Goal: Information Seeking & Learning: Learn about a topic

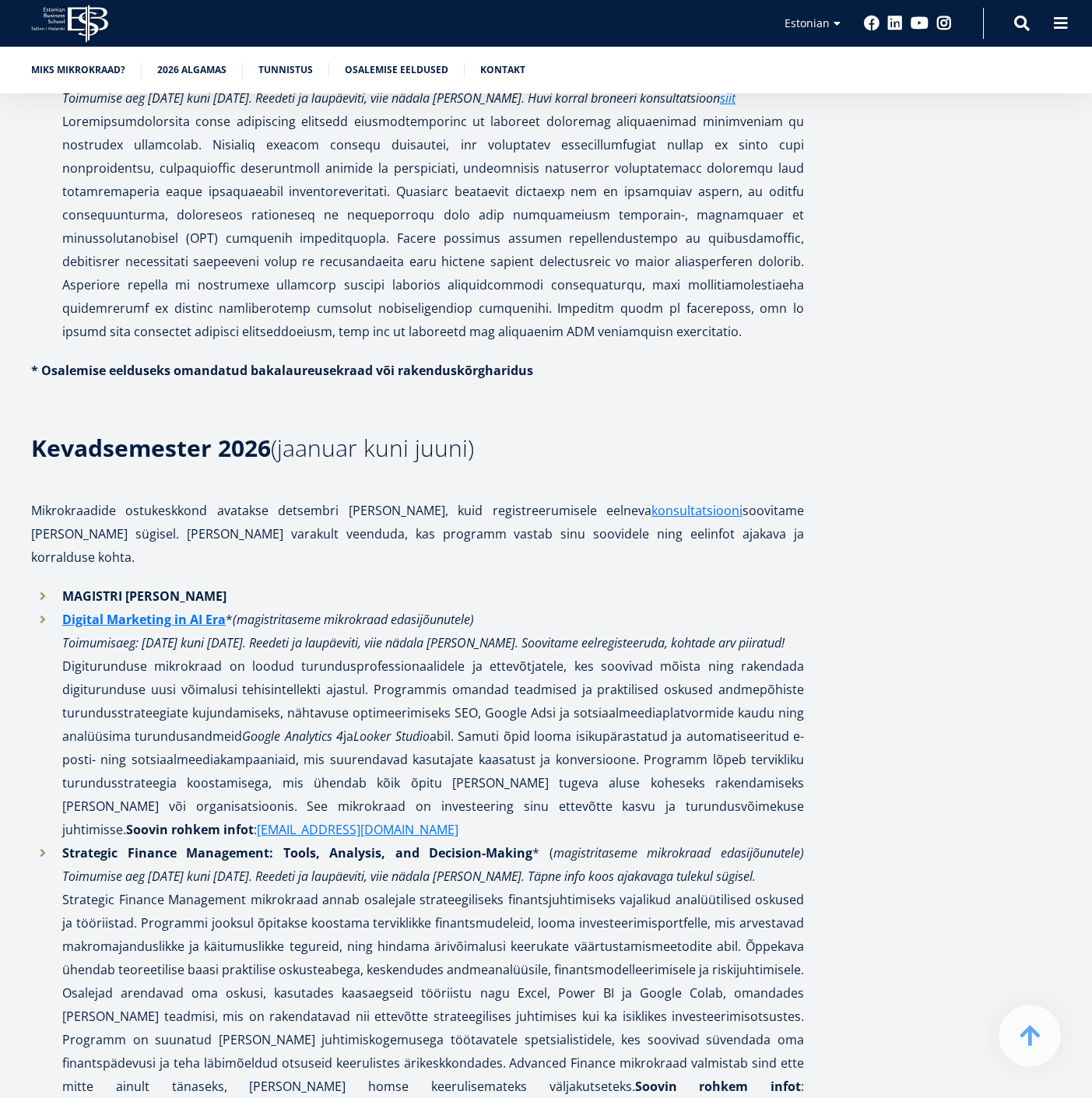
scroll to position [1586, 0]
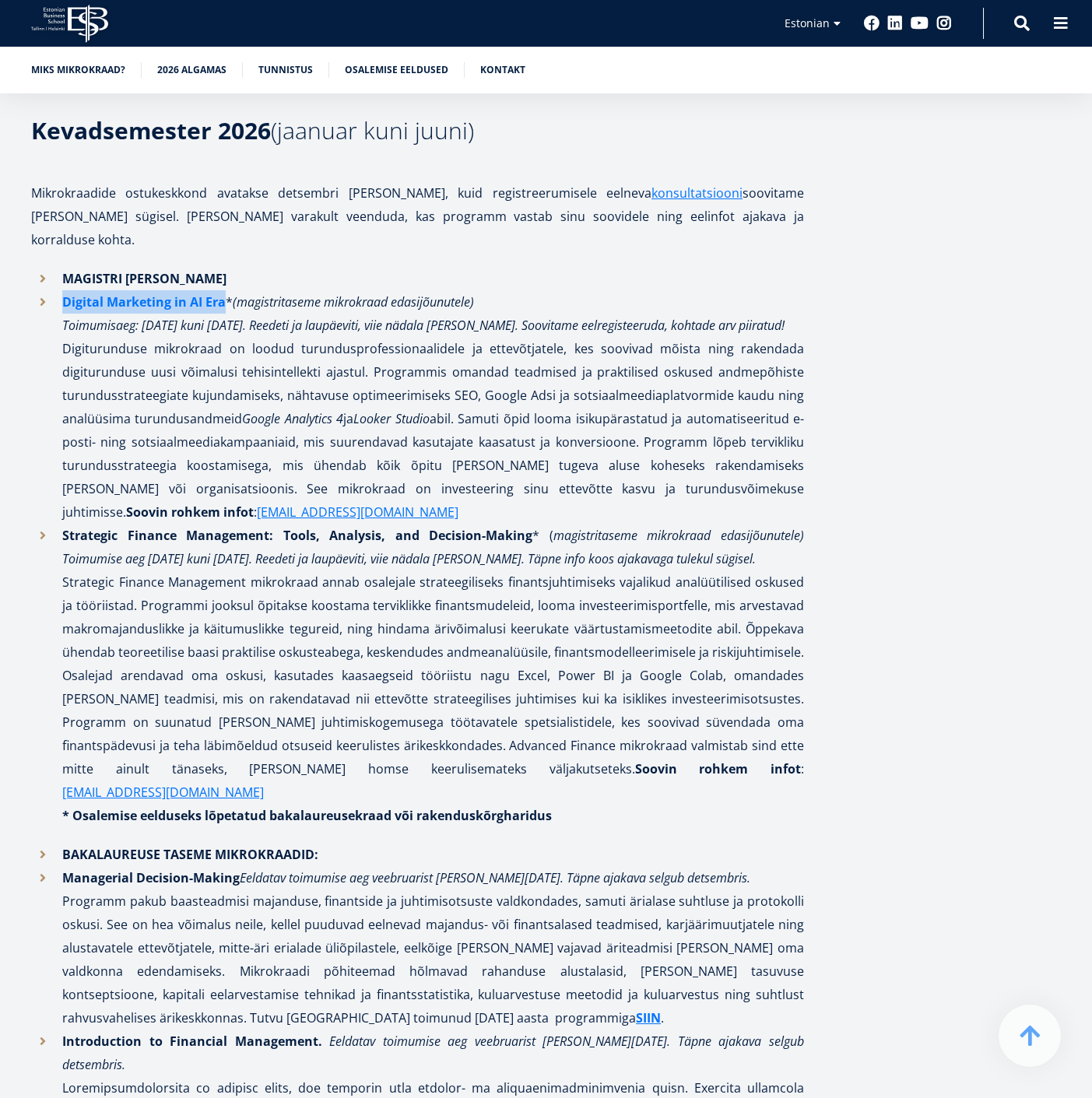
drag, startPoint x: 56, startPoint y: 275, endPoint x: 222, endPoint y: 281, distance: 166.1
click at [222, 290] on li "Digital Marketing in AI Era * (magistritaseme mikrokraad edasijõunutele) Toimum…" at bounding box center [418, 406] width 773 height 233
copy strong "Digital Marketing in AI Era"
click at [156, 371] on p "Digital Marketing in AI Era * (magistritaseme mikrokraad edasijõunutele) Toimum…" at bounding box center [433, 406] width 742 height 233
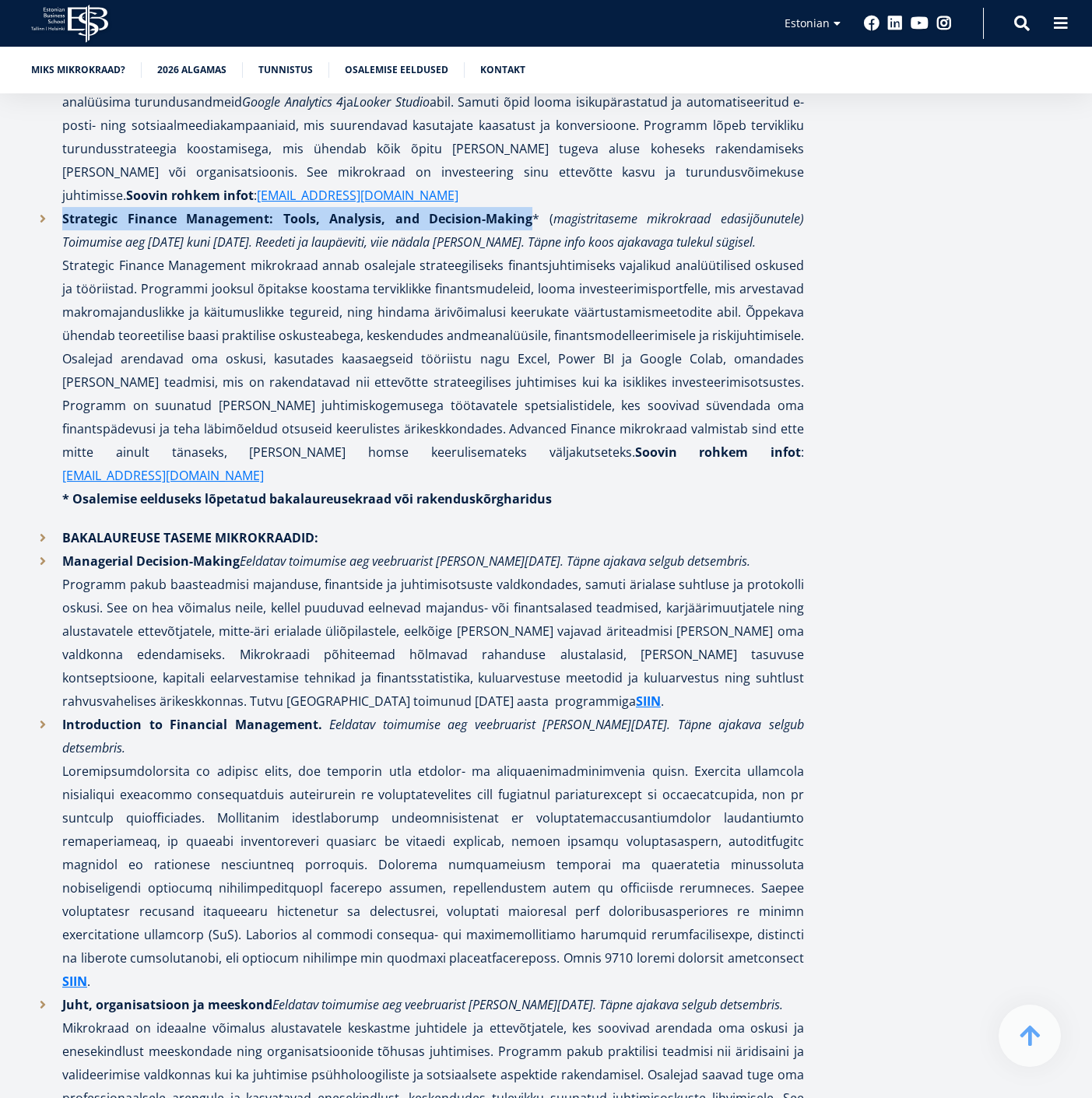
drag, startPoint x: 61, startPoint y: 219, endPoint x: 524, endPoint y: 217, distance: 463.0
click at [524, 217] on li "Strategic Finance Management: Tools, Analysis, and Decision-Making * ( magistri…" at bounding box center [418, 358] width 773 height 304
copy strong "Strategic Finance Management: Tools, Analysis, and Decision-Making"
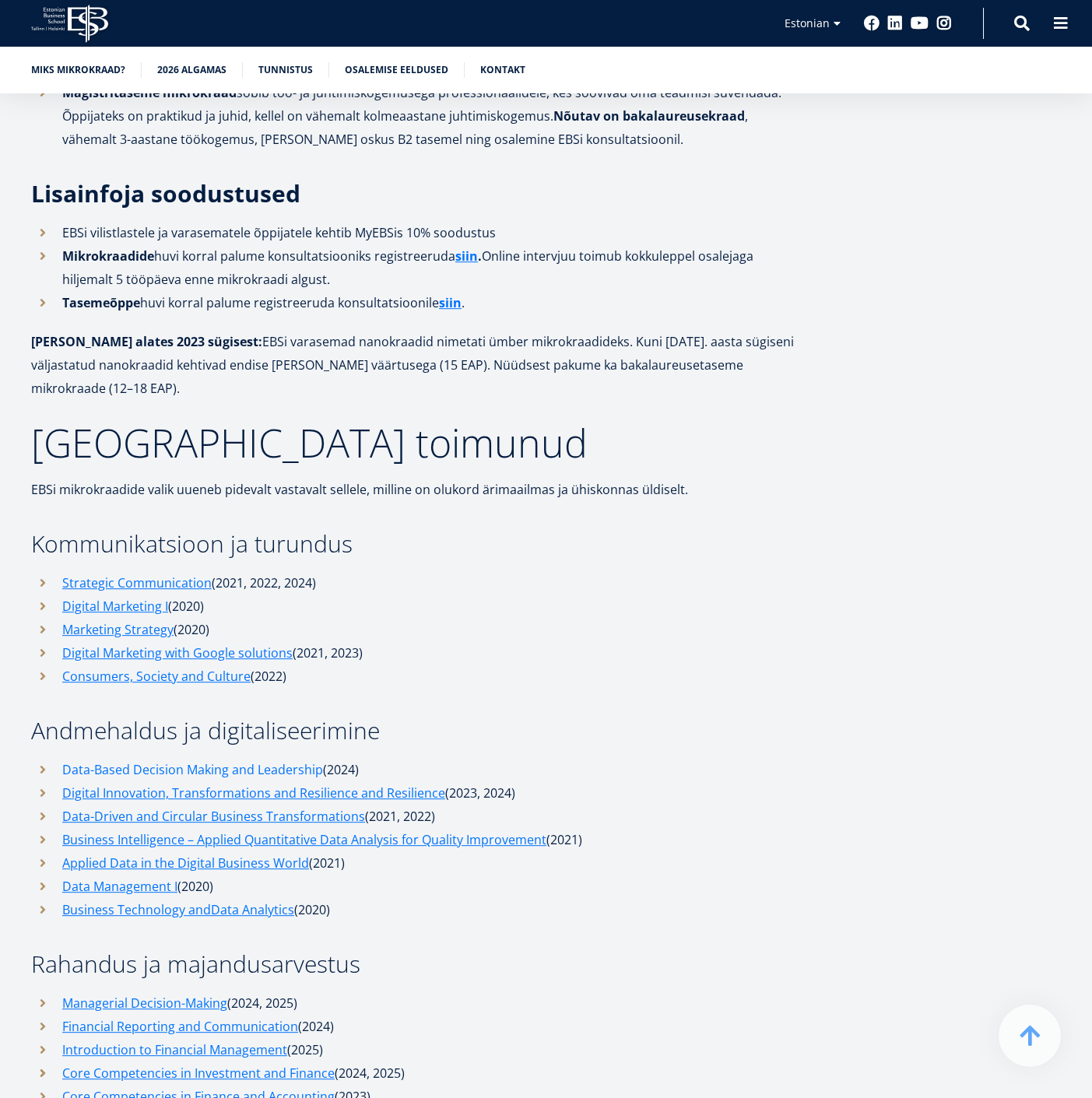
scroll to position [4440, 0]
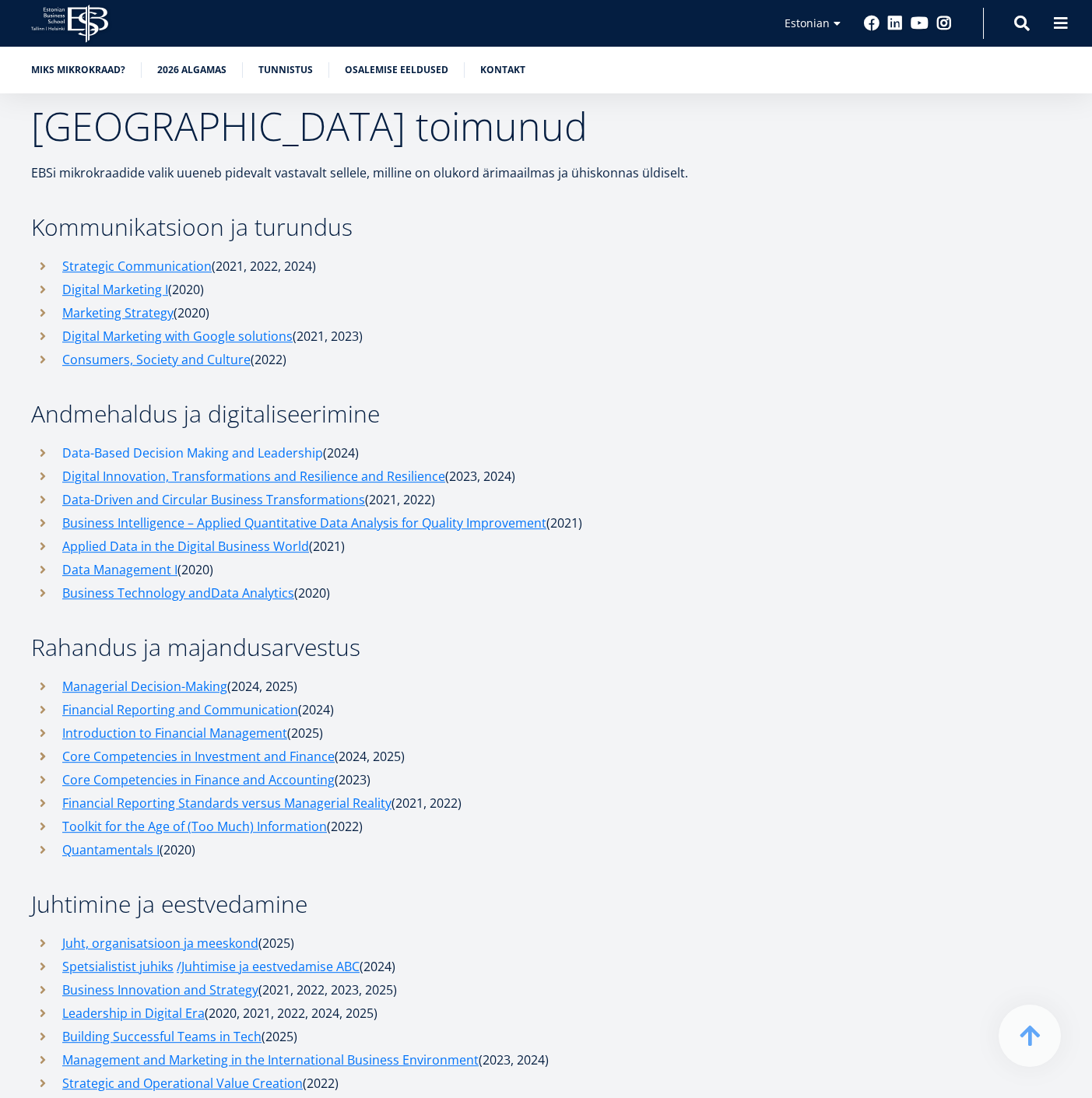
click at [163, 441] on link "Data-Based Decision Making and Leadership" at bounding box center [192, 453] width 261 height 23
click at [136, 465] on link "Digital Innovation, Transformations and Resilience and Resilience" at bounding box center [254, 476] width 383 height 23
click at [175, 488] on link "Data-Driven and Circular Business Transformations" at bounding box center [214, 500] width 303 height 23
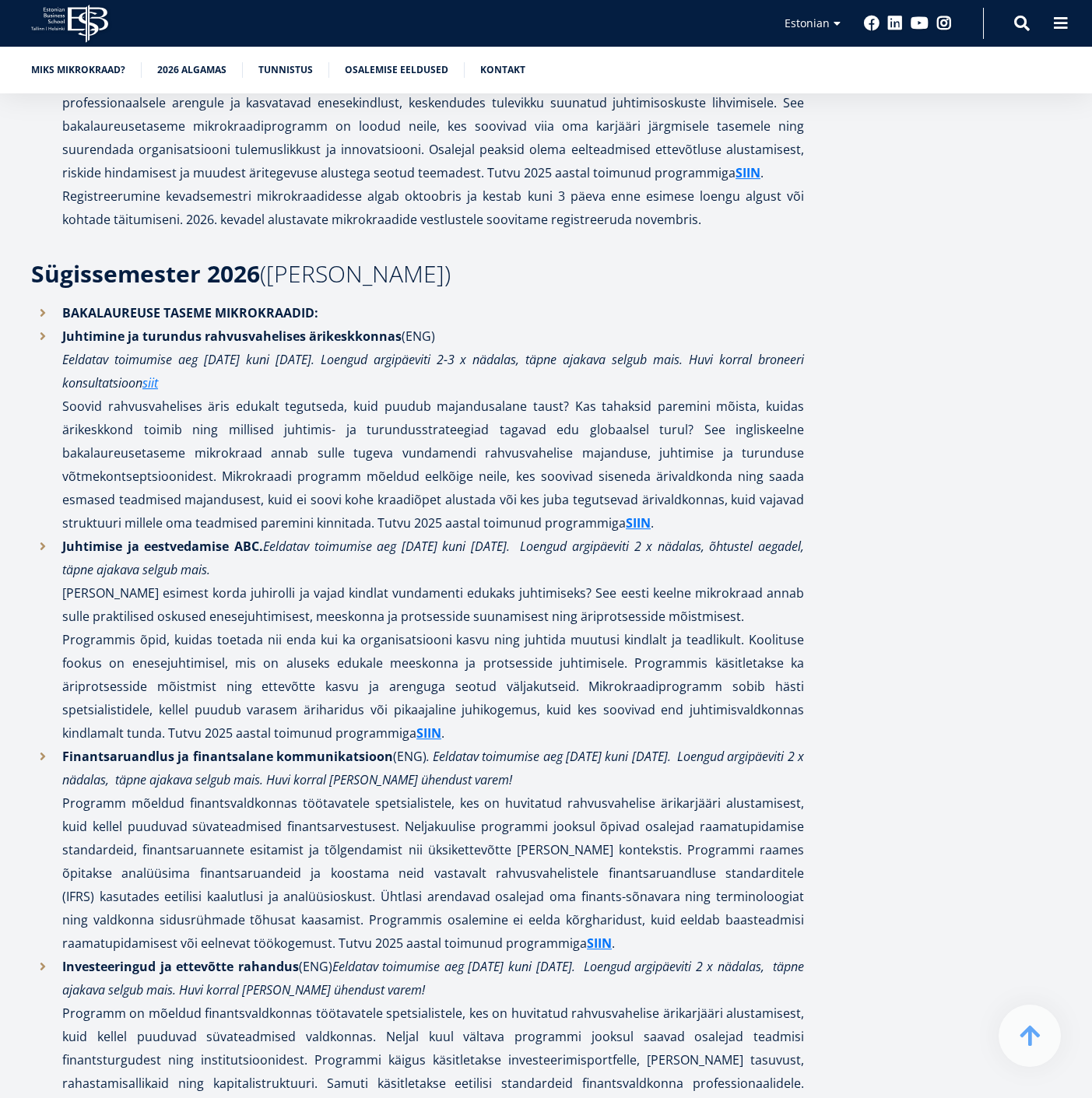
scroll to position [2537, 0]
